Goal: Information Seeking & Learning: Learn about a topic

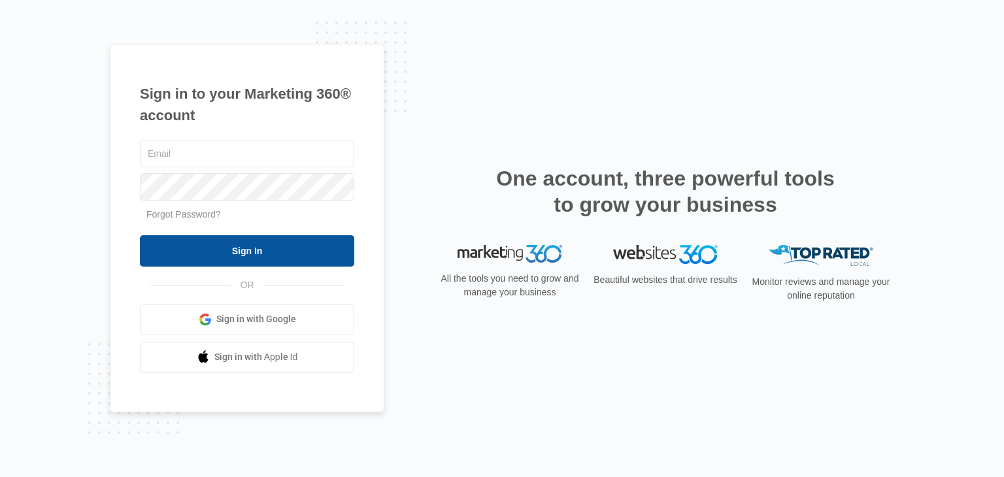
type input "[PERSON_NAME][EMAIL_ADDRESS][PERSON_NAME][DOMAIN_NAME]"
click at [266, 247] on input "Sign In" at bounding box center [247, 250] width 215 height 31
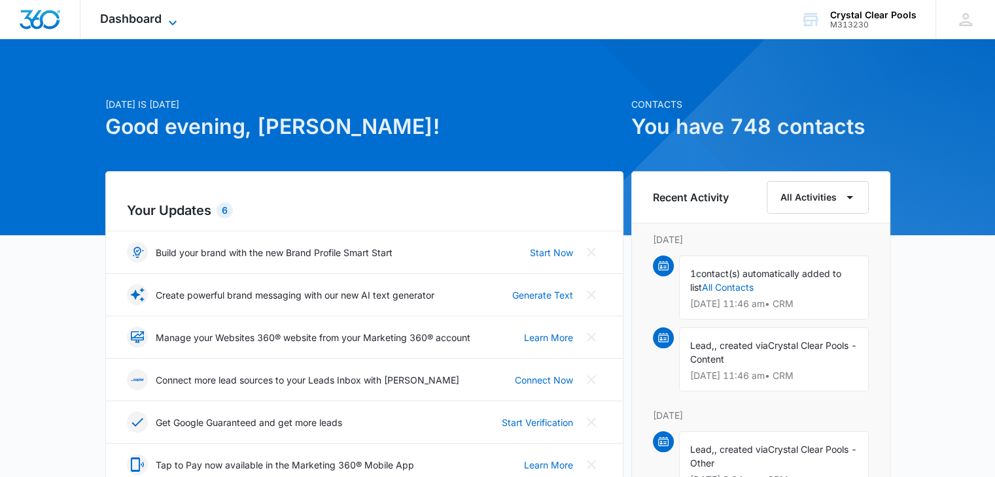
click at [149, 17] on span "Dashboard" at bounding box center [130, 19] width 61 height 14
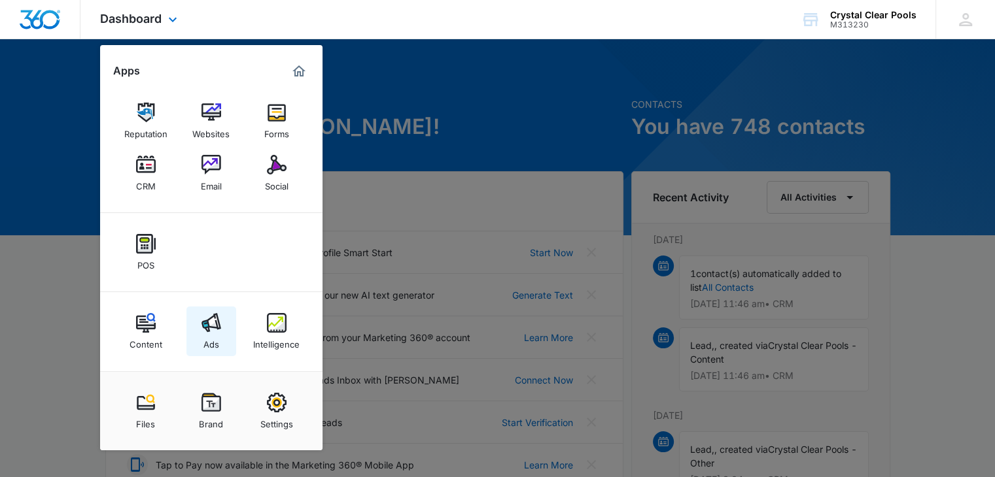
click at [213, 334] on div "Ads" at bounding box center [211, 341] width 16 height 17
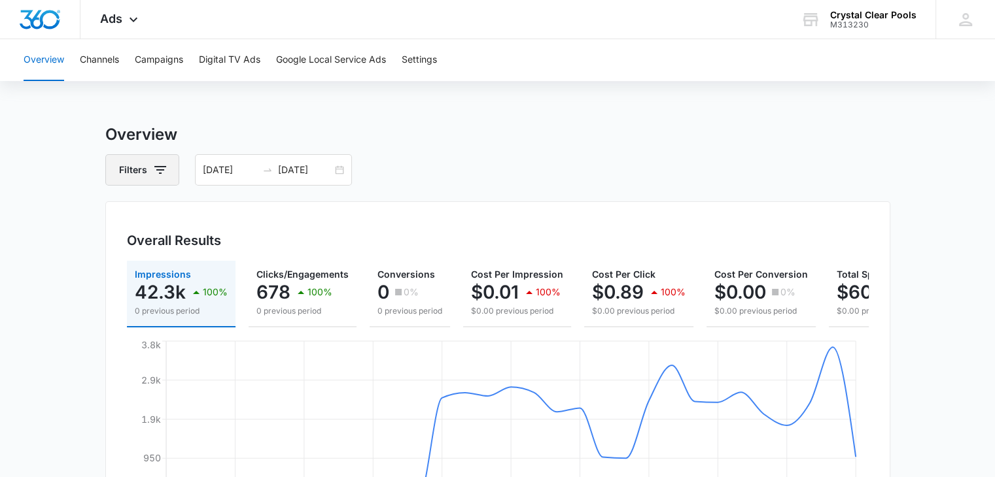
click at [152, 171] on icon "button" at bounding box center [160, 170] width 16 height 16
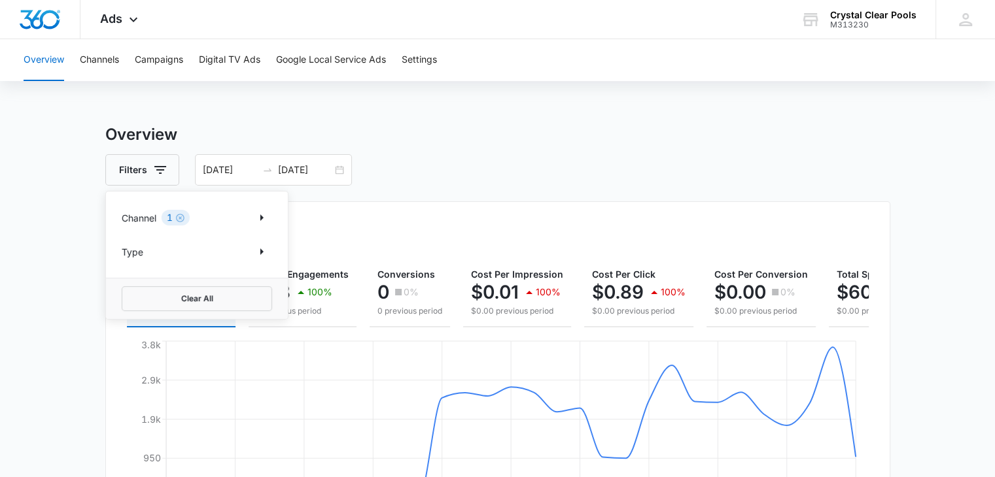
click at [207, 217] on div "Channel 1" at bounding box center [197, 217] width 150 height 21
click at [262, 215] on icon "Show Channel filters" at bounding box center [262, 218] width 16 height 16
click at [133, 261] on icon at bounding box center [129, 262] width 12 height 12
click at [122, 261] on input "Google" at bounding box center [122, 261] width 1 height 1
checkbox input "true"
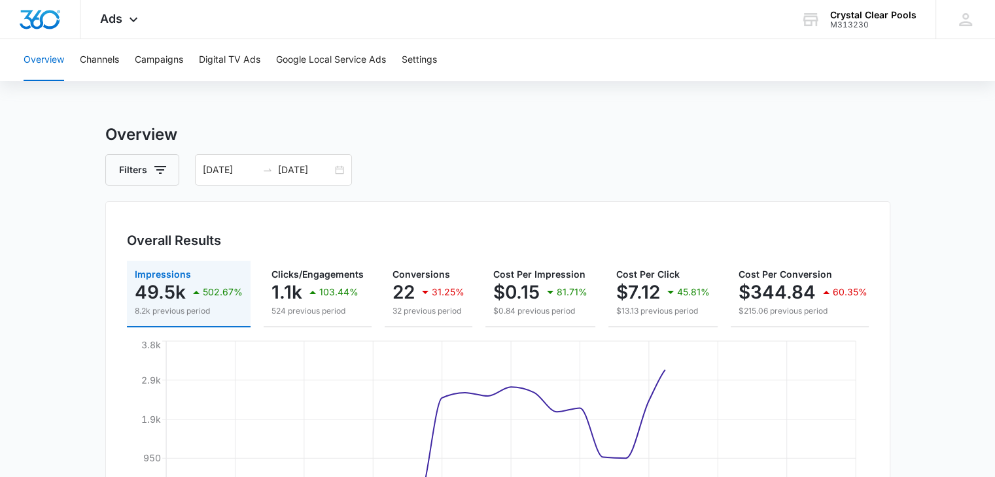
click at [675, 143] on h3 "Overview" at bounding box center [497, 135] width 785 height 24
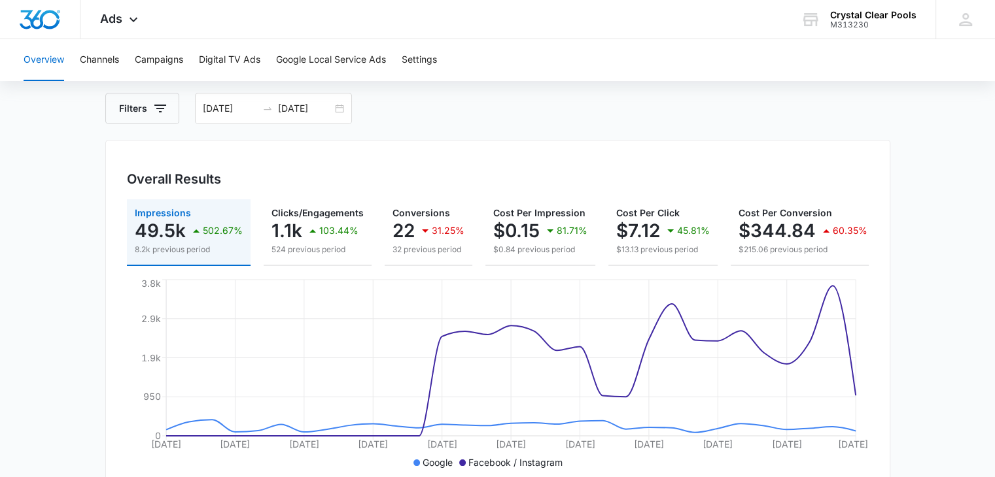
scroll to position [78, 0]
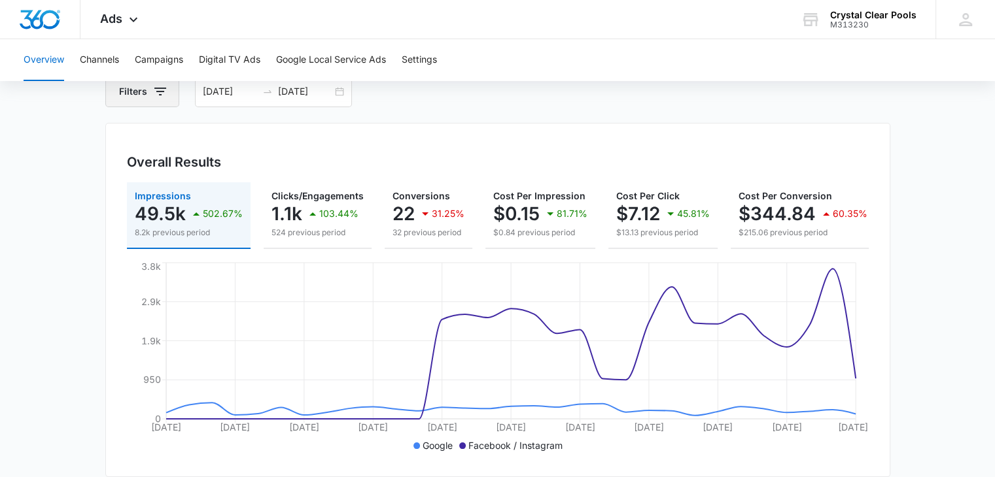
click at [149, 99] on button "Filters" at bounding box center [142, 91] width 74 height 31
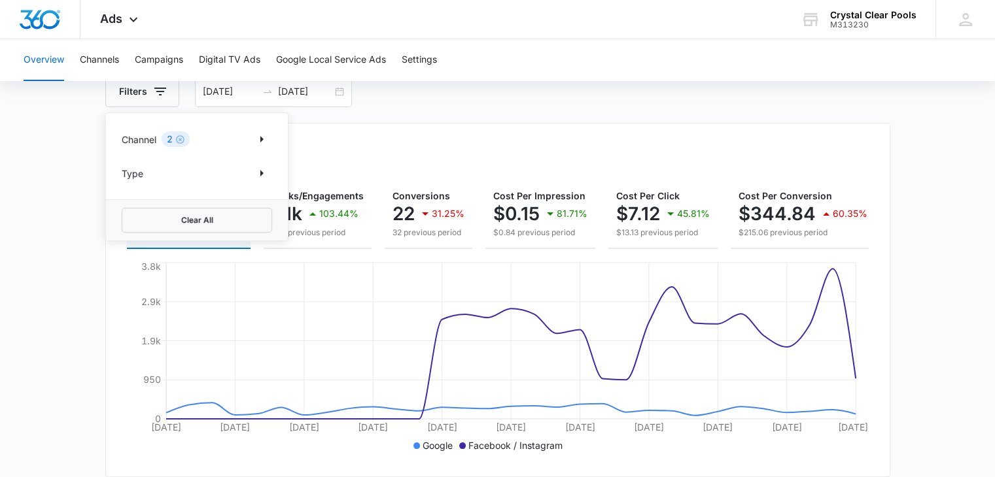
click at [219, 140] on div "Channel 2" at bounding box center [197, 139] width 150 height 21
click at [260, 139] on icon "Show Channel filters" at bounding box center [262, 139] width 16 height 16
click at [130, 203] on icon at bounding box center [129, 204] width 8 height 6
click at [122, 204] on input "Facebook / Instagram" at bounding box center [122, 204] width 1 height 1
checkbox input "false"
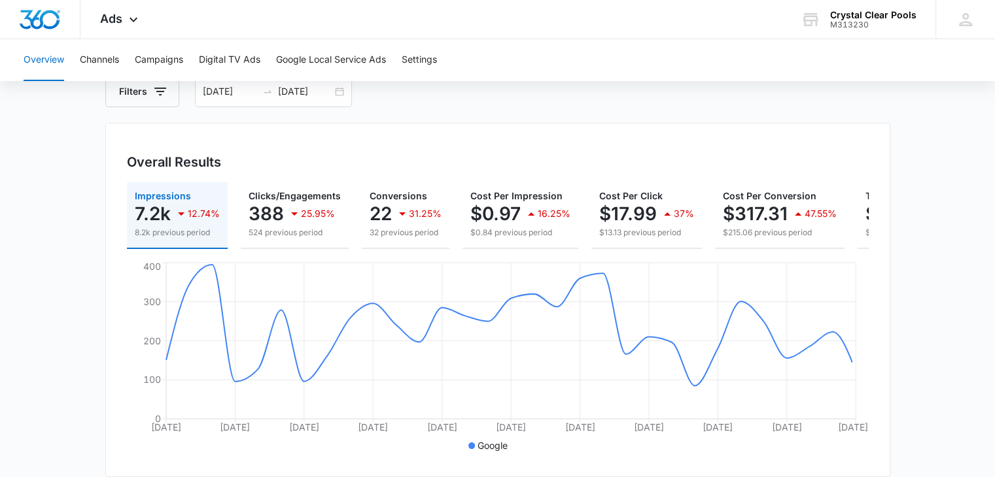
click at [443, 132] on div "Overall Results Impressions 7.2k 12.74% 8.2k previous period Clicks/Engagements…" at bounding box center [497, 300] width 785 height 354
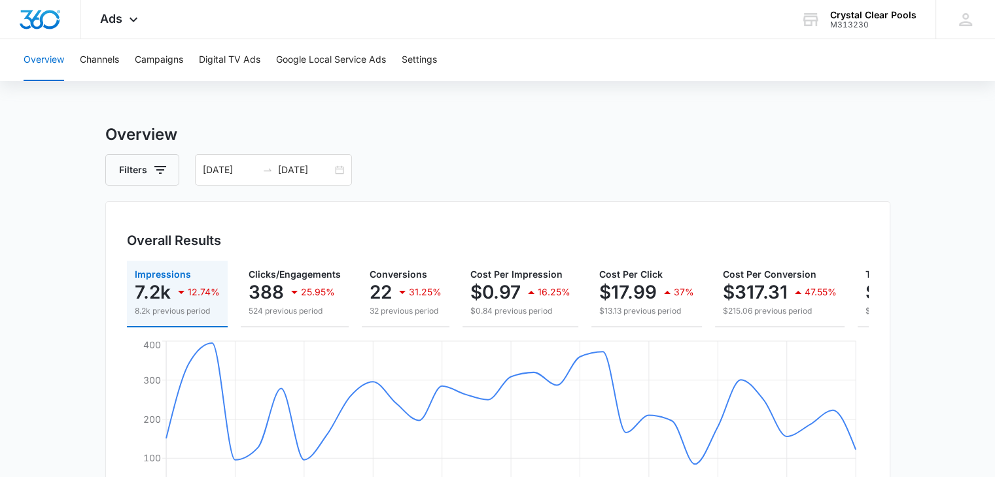
scroll to position [0, 0]
click at [162, 61] on button "Campaigns" at bounding box center [159, 60] width 48 height 42
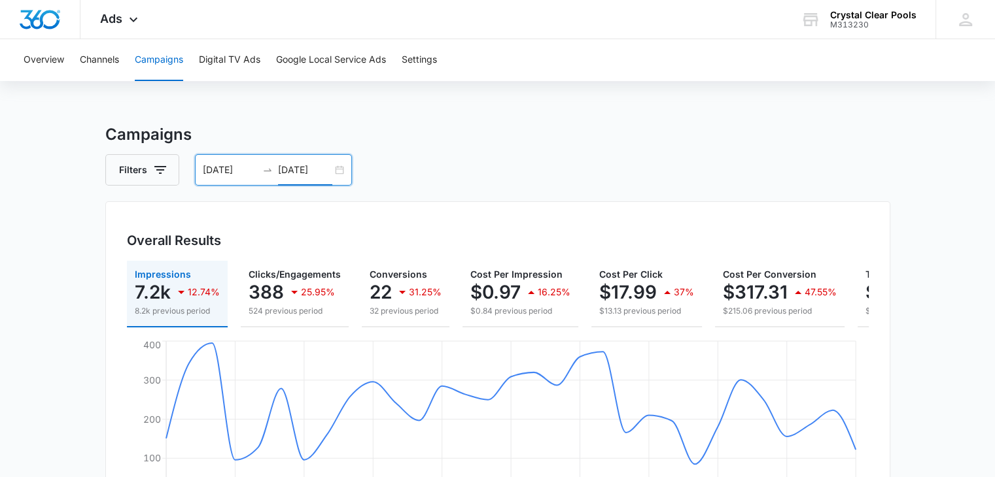
click at [309, 175] on input "08/26/2025" at bounding box center [305, 170] width 54 height 14
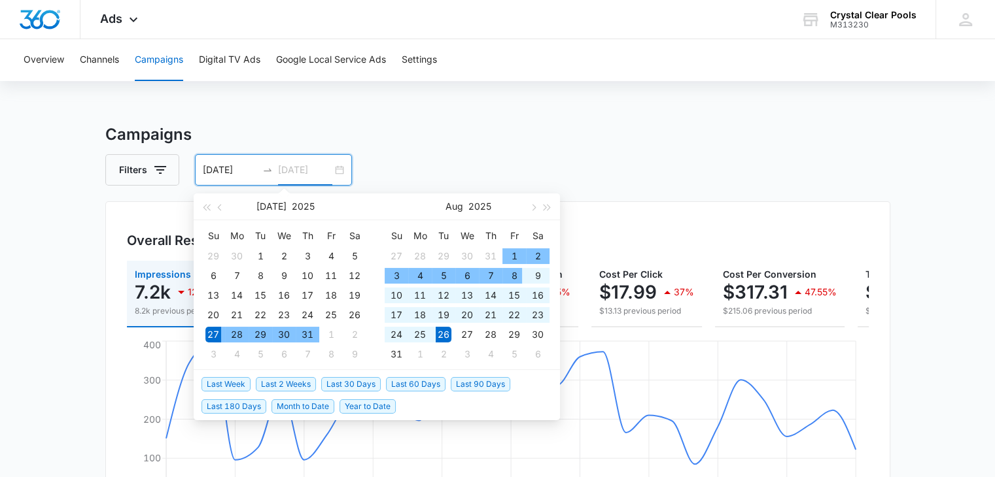
type input "08/26/2025"
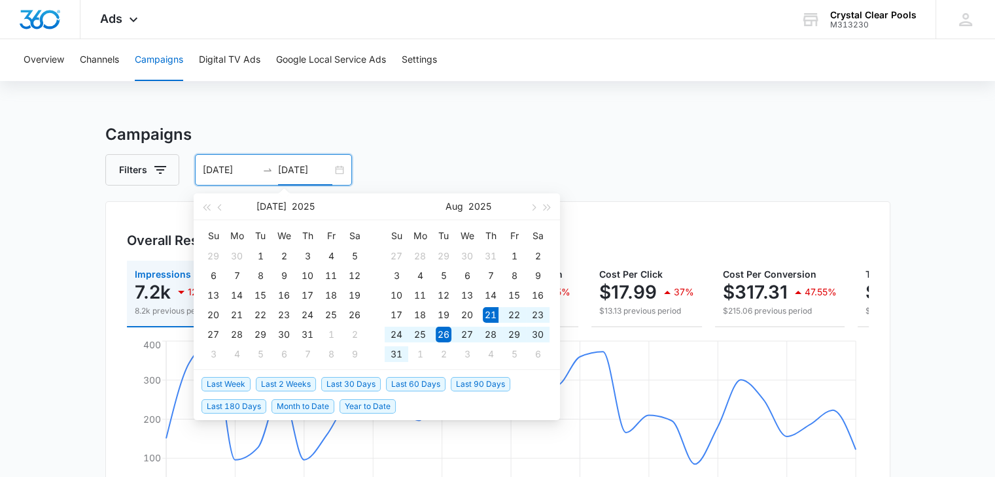
click at [296, 382] on span "Last 2 Weeks" at bounding box center [286, 384] width 60 height 14
type input "[DATE]"
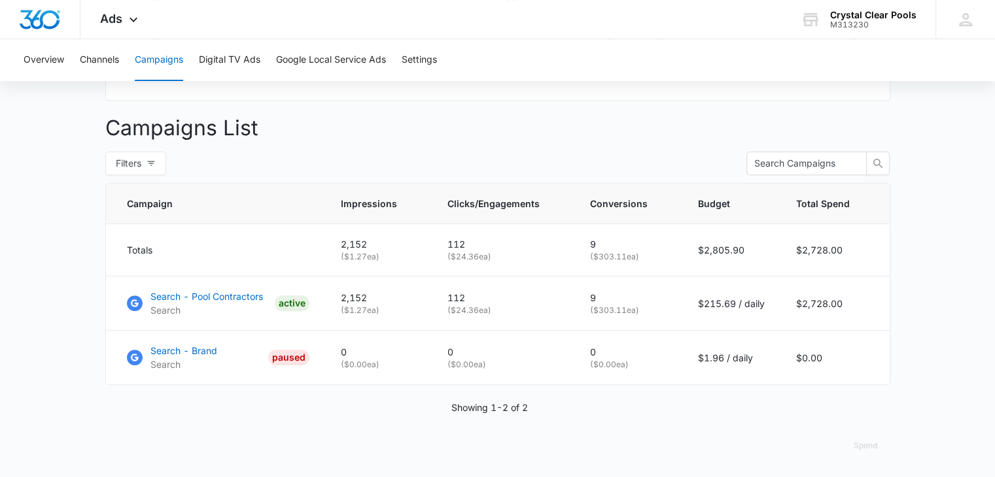
scroll to position [464, 0]
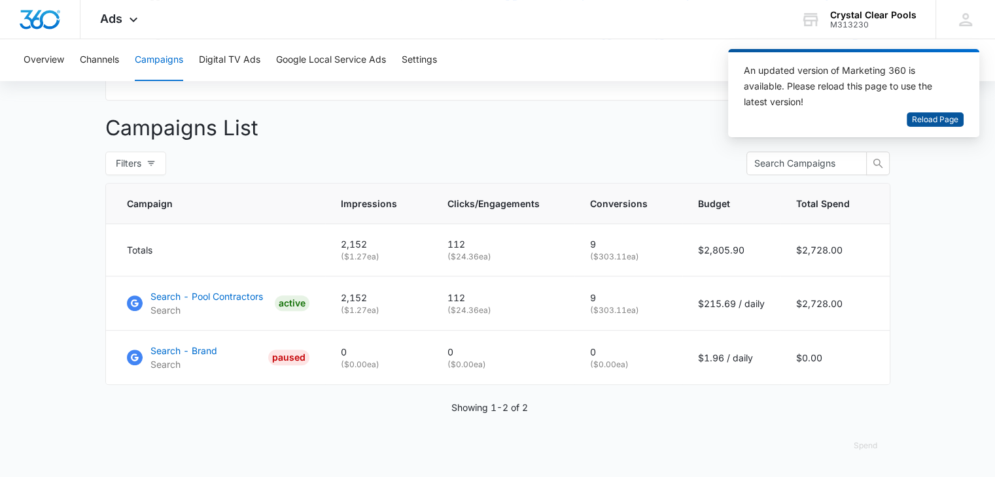
click at [921, 119] on span "Reload Page" at bounding box center [935, 120] width 46 height 12
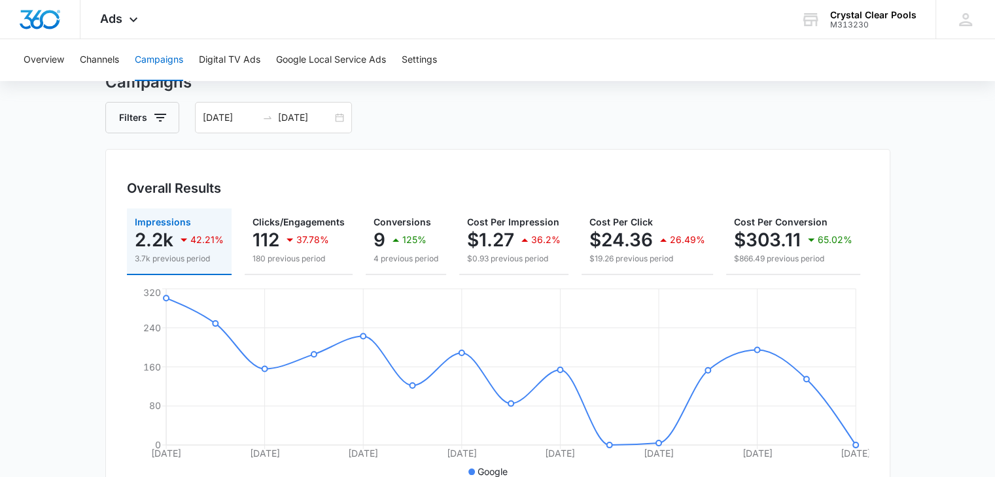
scroll to position [78, 0]
